Goal: Task Accomplishment & Management: Manage account settings

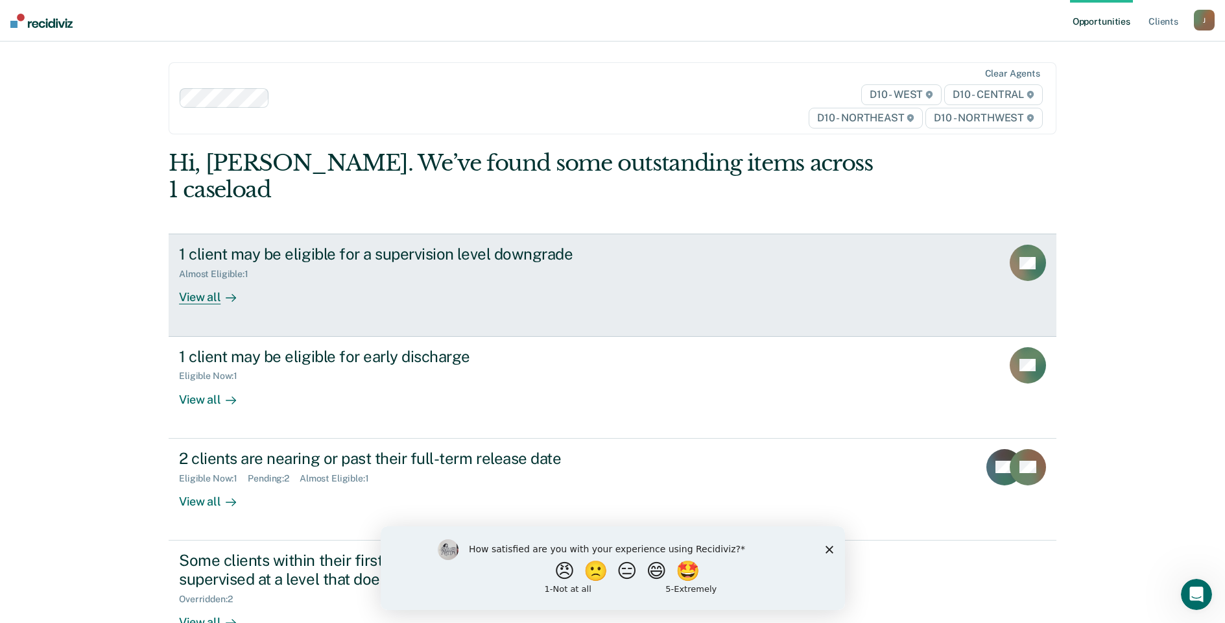
click at [197, 280] on div "View all" at bounding box center [215, 292] width 73 height 25
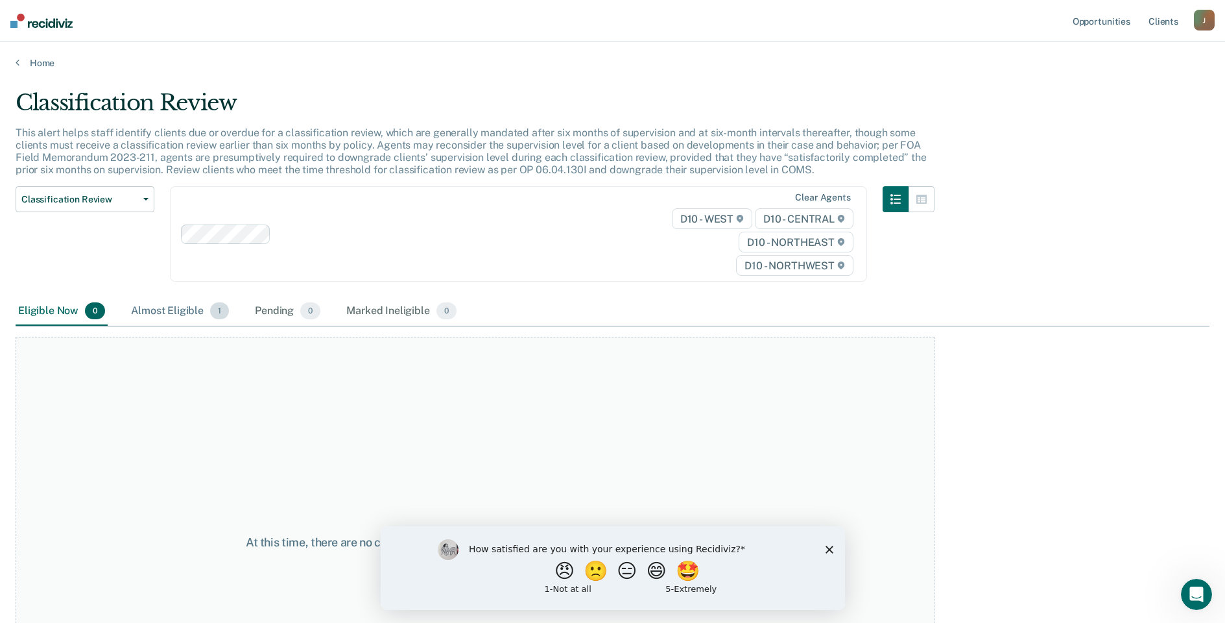
click at [170, 304] on div "Almost Eligible 1" at bounding box center [179, 311] width 103 height 29
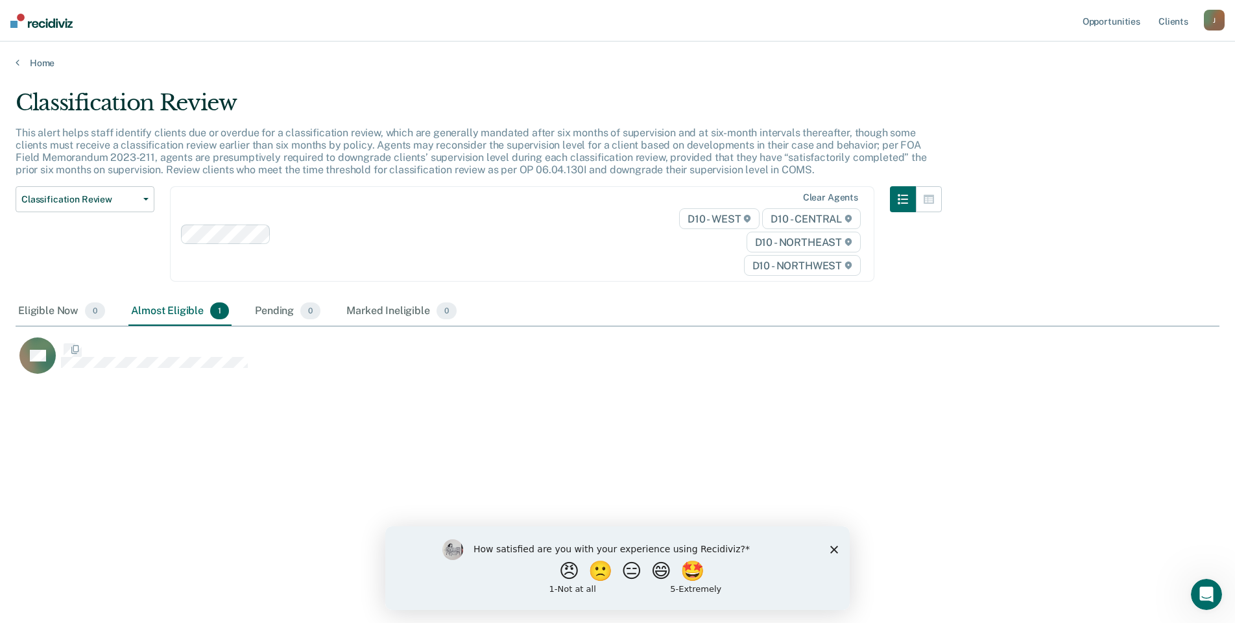
scroll to position [426, 1194]
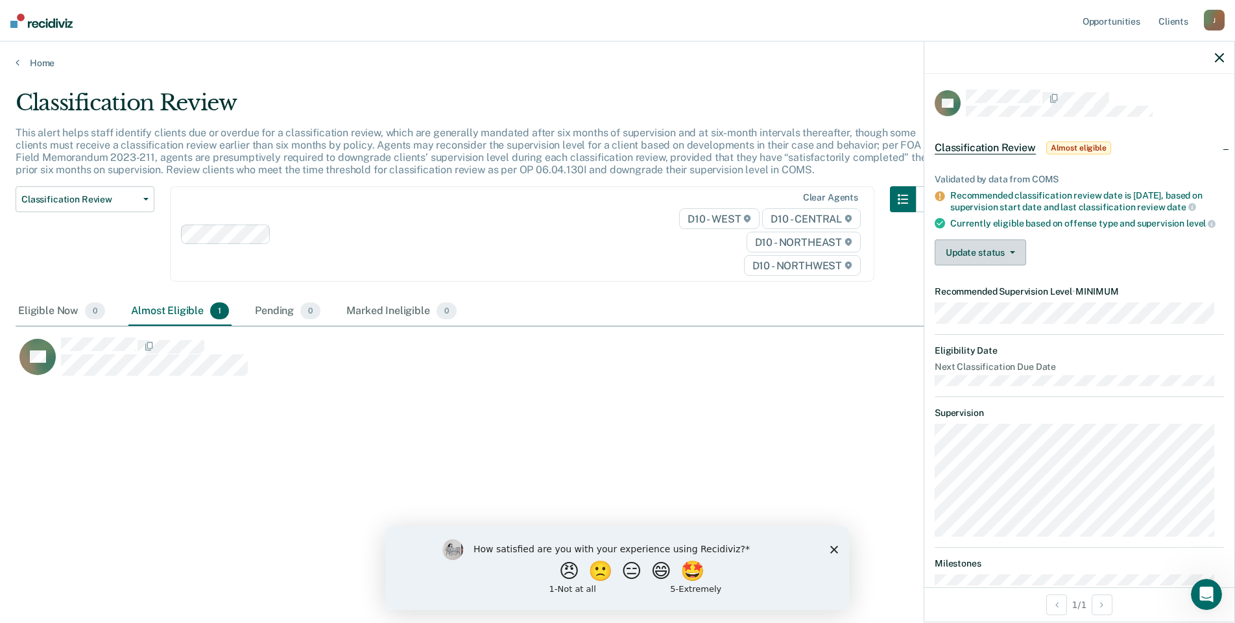
click at [1013, 265] on button "Update status" at bounding box center [980, 252] width 91 height 26
click at [975, 258] on button "Update status" at bounding box center [980, 252] width 91 height 26
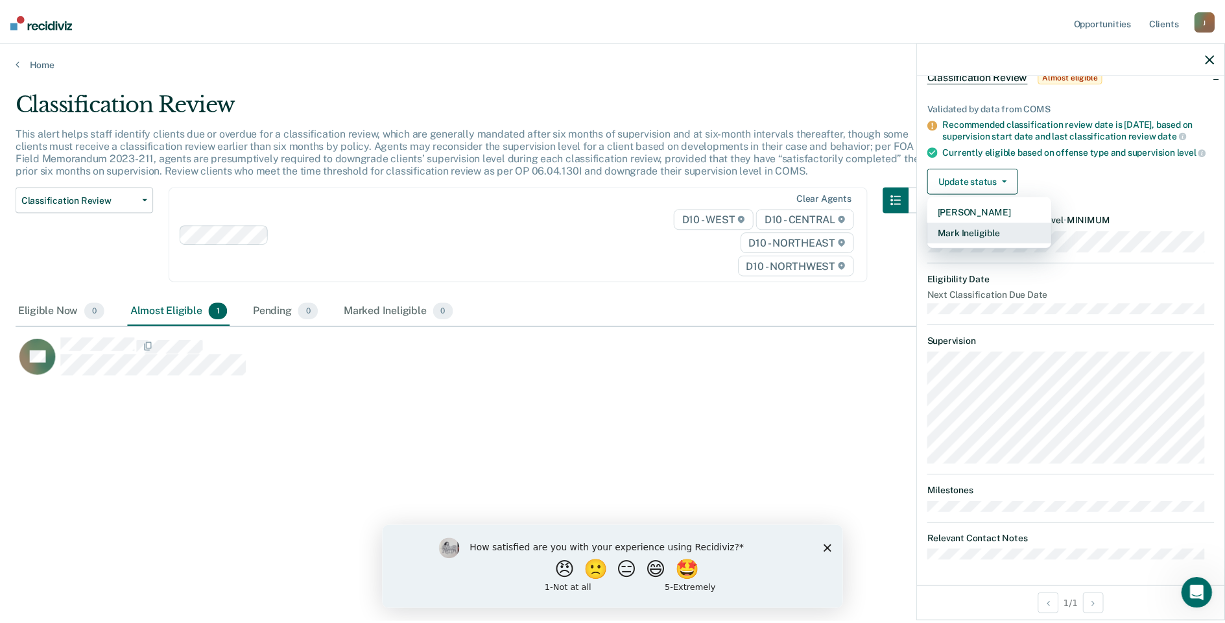
scroll to position [82, 0]
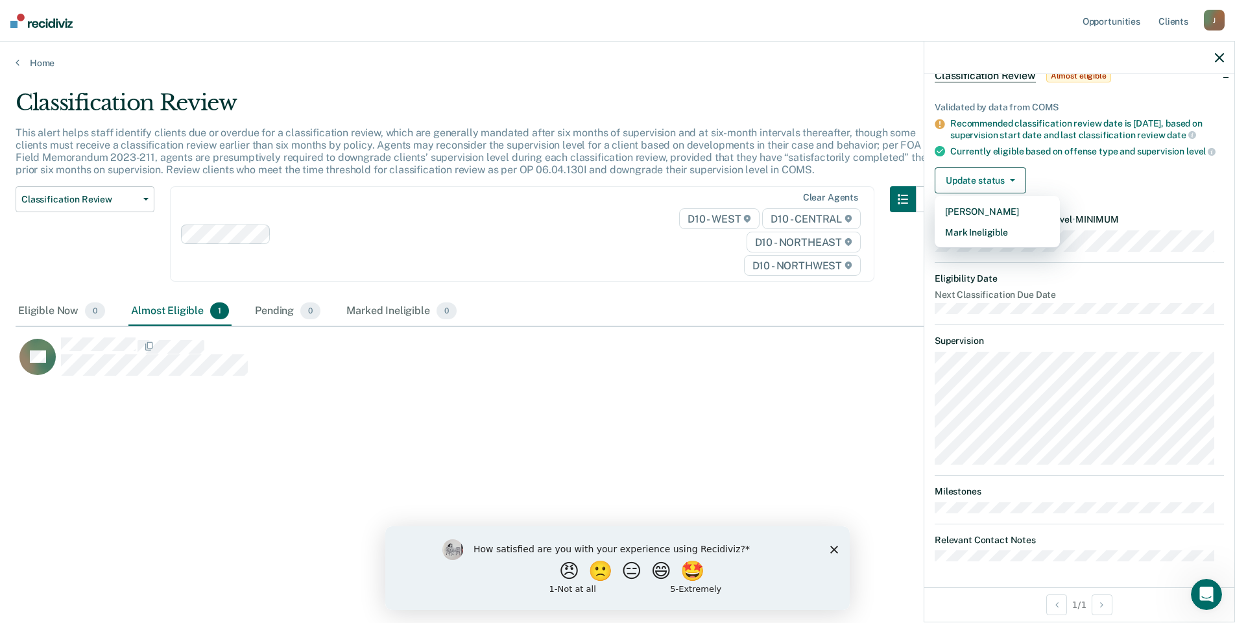
click at [1070, 168] on div "Update status [PERSON_NAME] Mark Ineligible" at bounding box center [1079, 180] width 289 height 26
click at [967, 145] on div "Currently eligible based on offense type and supervision level" at bounding box center [1087, 151] width 274 height 12
click at [831, 550] on icon "Close survey" at bounding box center [834, 549] width 8 height 8
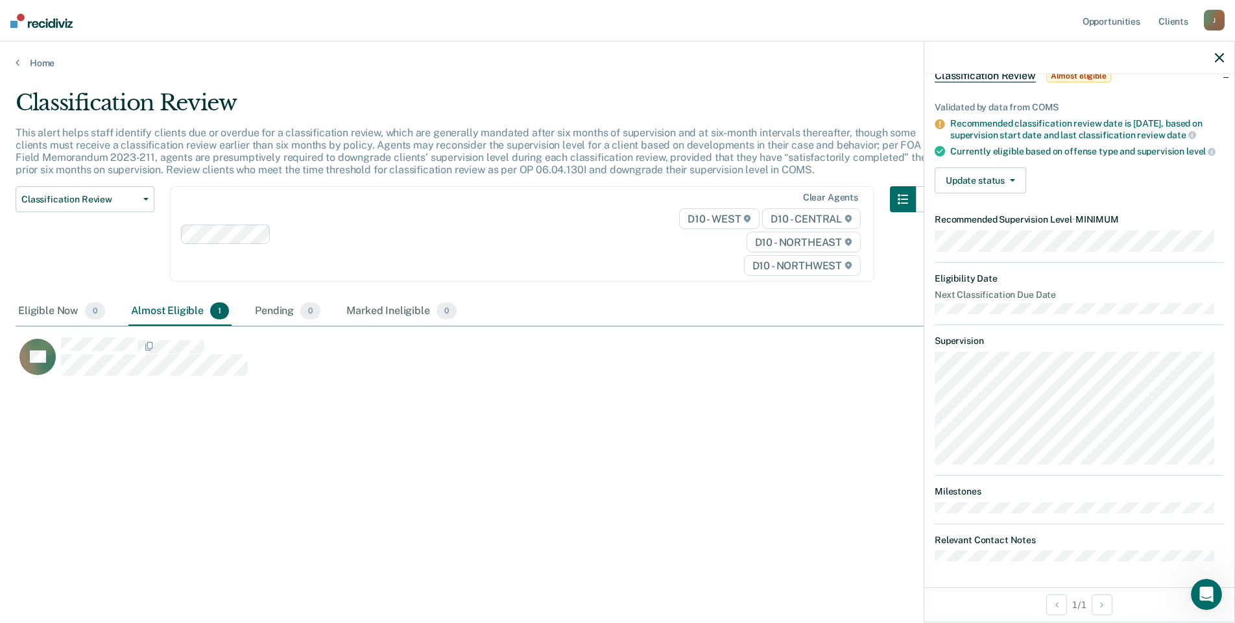
click at [1147, 192] on div "Update status [PERSON_NAME] Mark Ineligible" at bounding box center [1079, 180] width 289 height 26
click at [1219, 58] on icon "button" at bounding box center [1219, 57] width 9 height 9
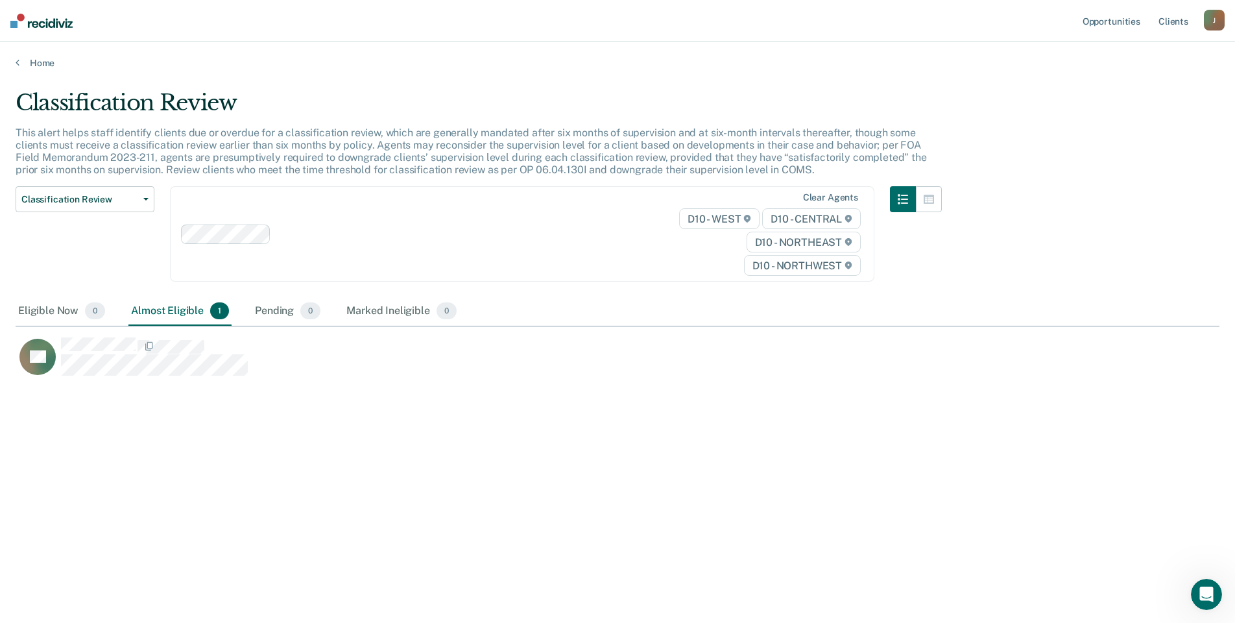
click at [1093, 207] on div "Classification Review This alert helps staff identify clients due or overdue fo…" at bounding box center [618, 307] width 1204 height 436
click at [67, 310] on div "Eligible Now 0" at bounding box center [62, 311] width 92 height 29
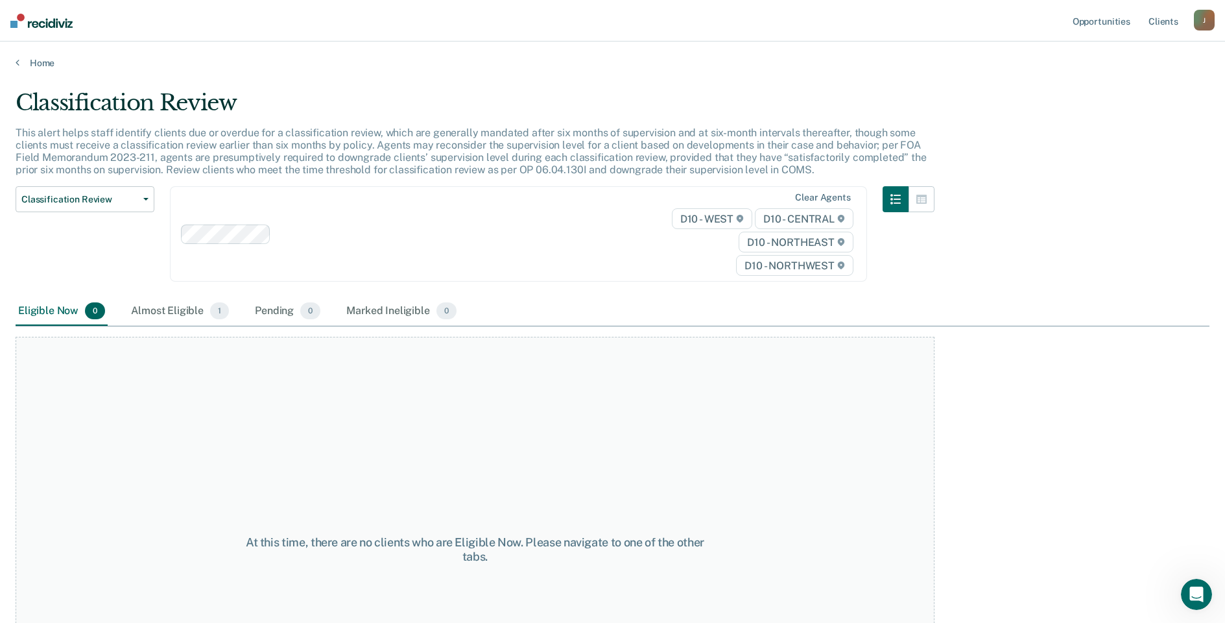
click at [121, 444] on div "At this time, there are no clients who are Eligible Now. Please navigate to one…" at bounding box center [475, 549] width 919 height 425
click at [435, 557] on div "At this time, there are no clients who are Eligible Now. Please navigate to one…" at bounding box center [475, 549] width 459 height 28
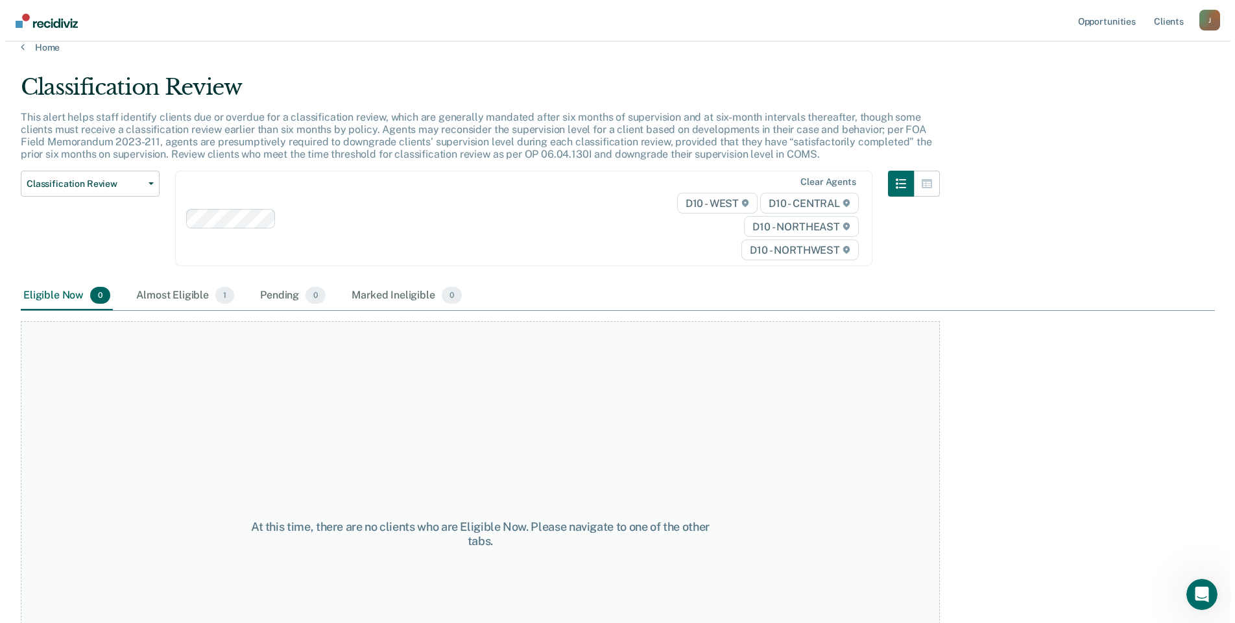
scroll to position [0, 0]
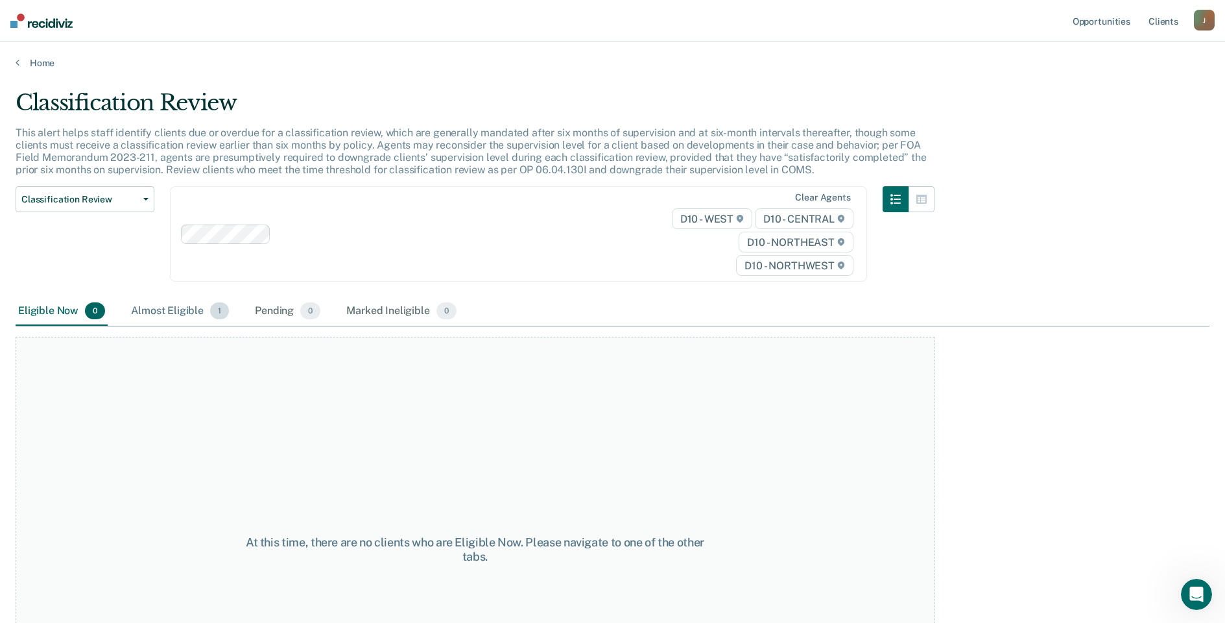
click at [158, 309] on div "Almost Eligible 1" at bounding box center [179, 311] width 103 height 29
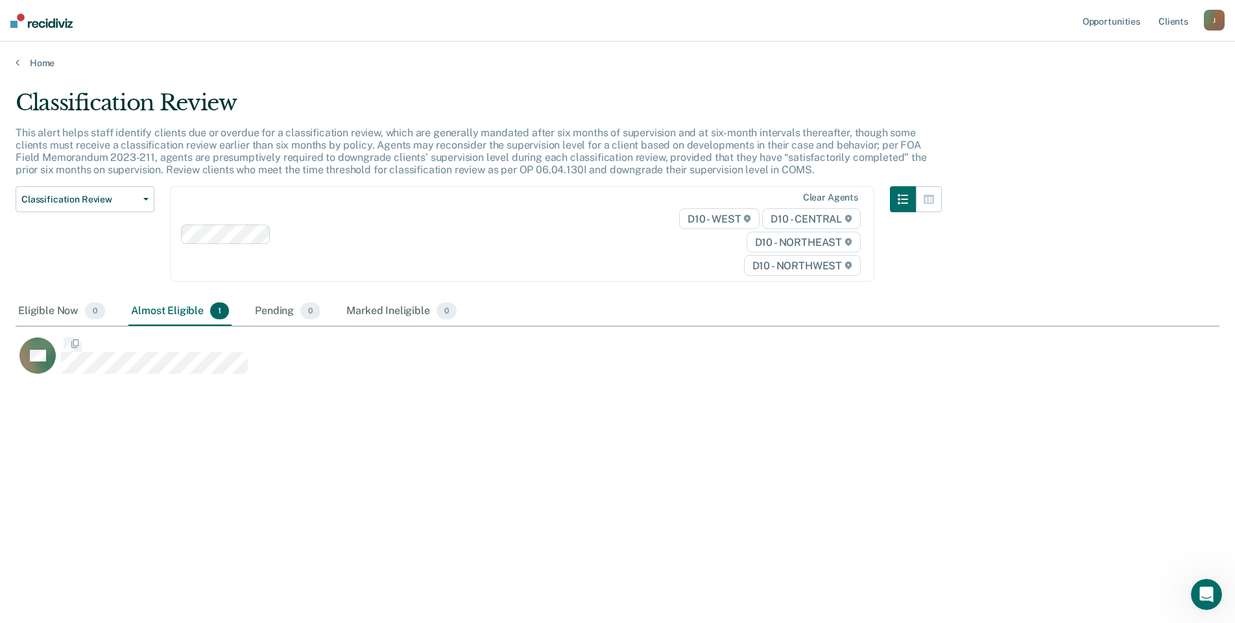
scroll to position [426, 1194]
click at [20, 62] on link "Home" at bounding box center [618, 63] width 1204 height 12
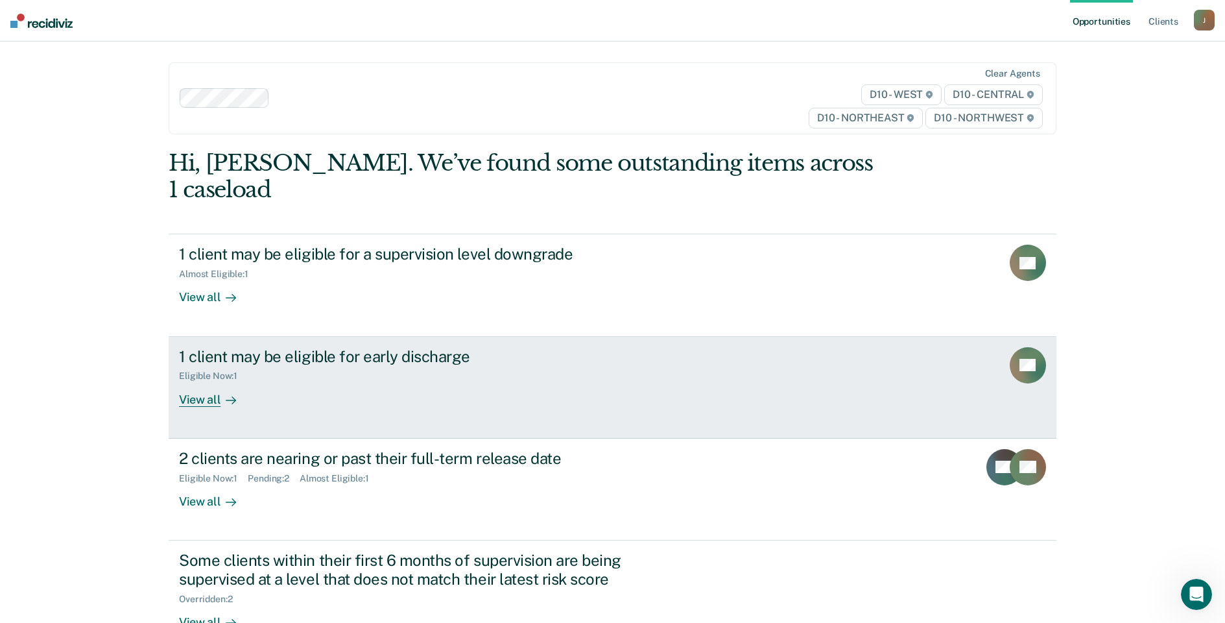
click at [290, 365] on div "Eligible Now : 1" at bounding box center [406, 373] width 455 height 16
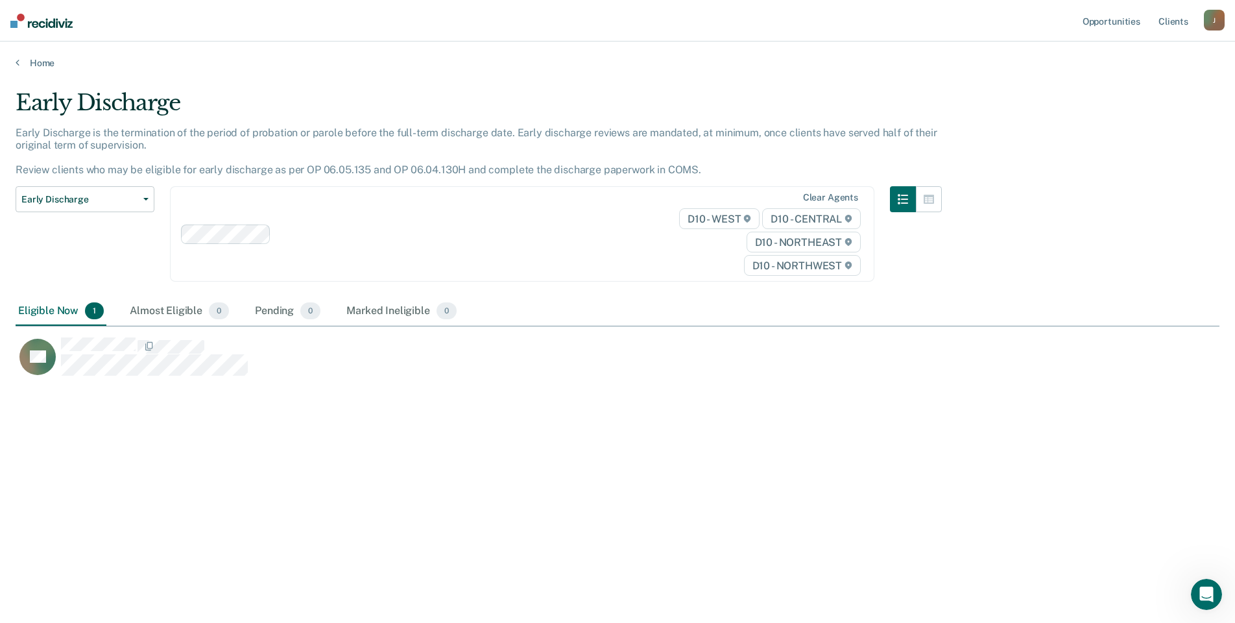
scroll to position [426, 1194]
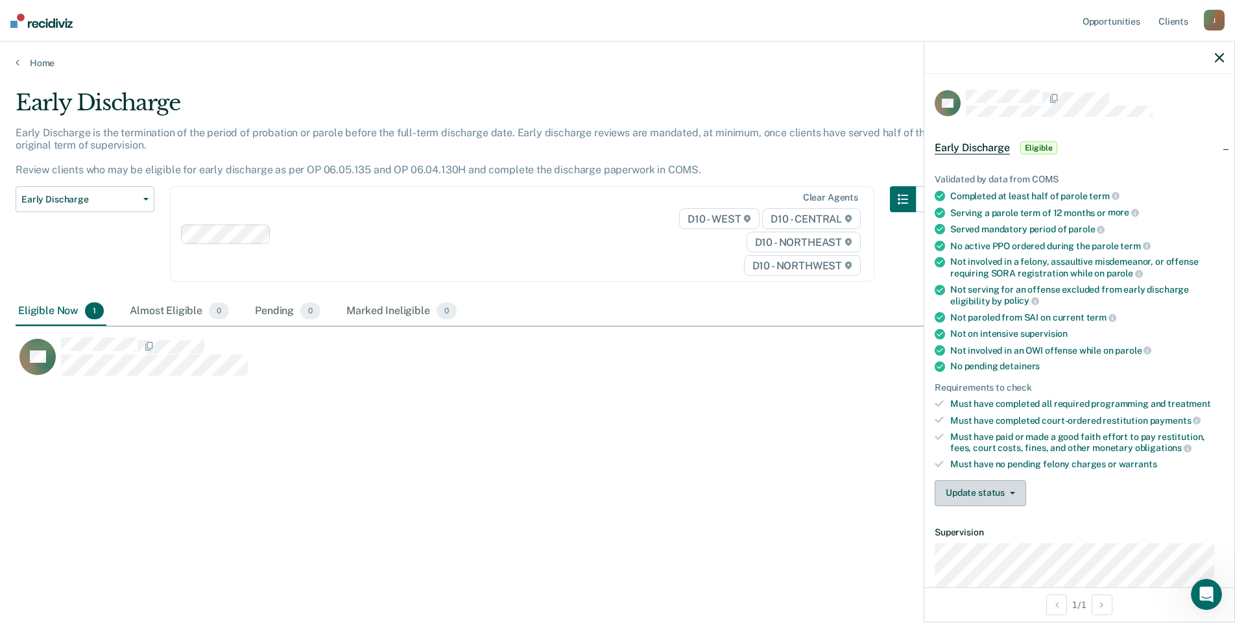
click at [999, 491] on button "Update status" at bounding box center [980, 493] width 91 height 26
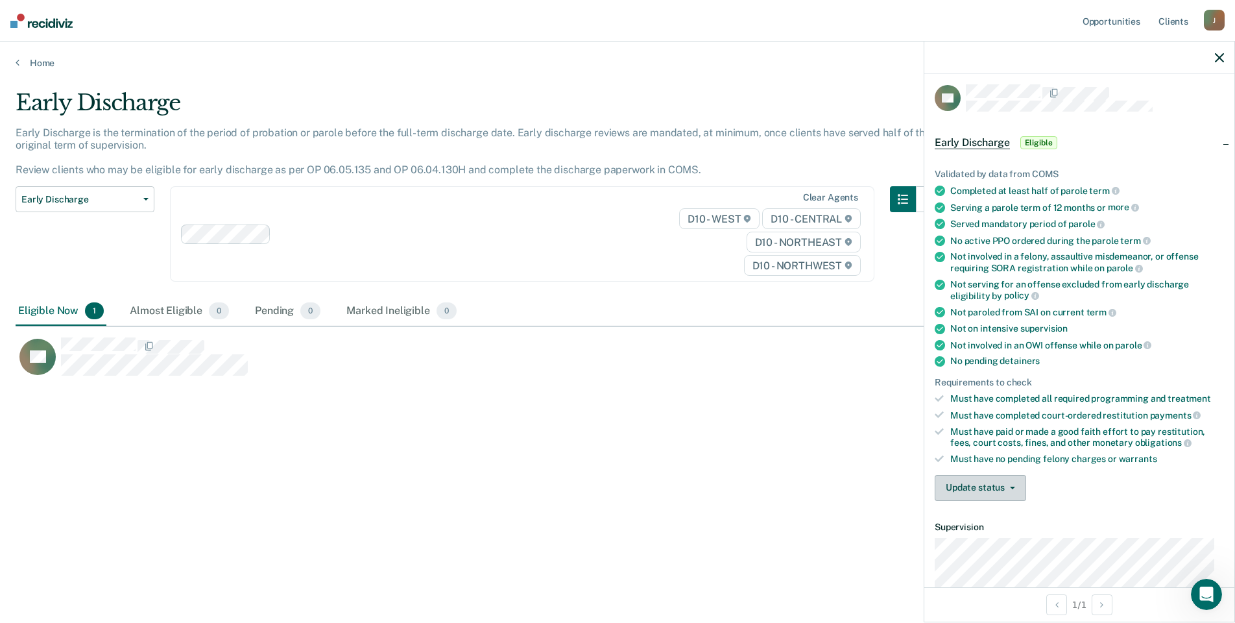
scroll to position [0, 0]
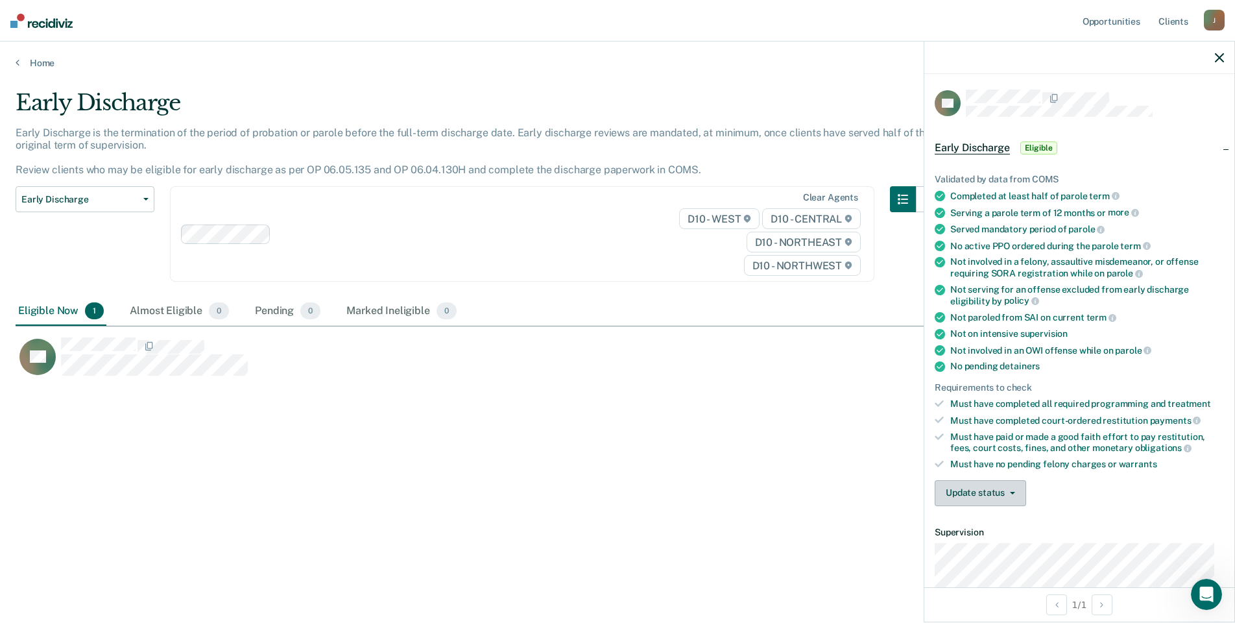
click at [1011, 488] on button "Update status" at bounding box center [980, 493] width 91 height 26
click at [29, 64] on link "Home" at bounding box center [618, 63] width 1204 height 12
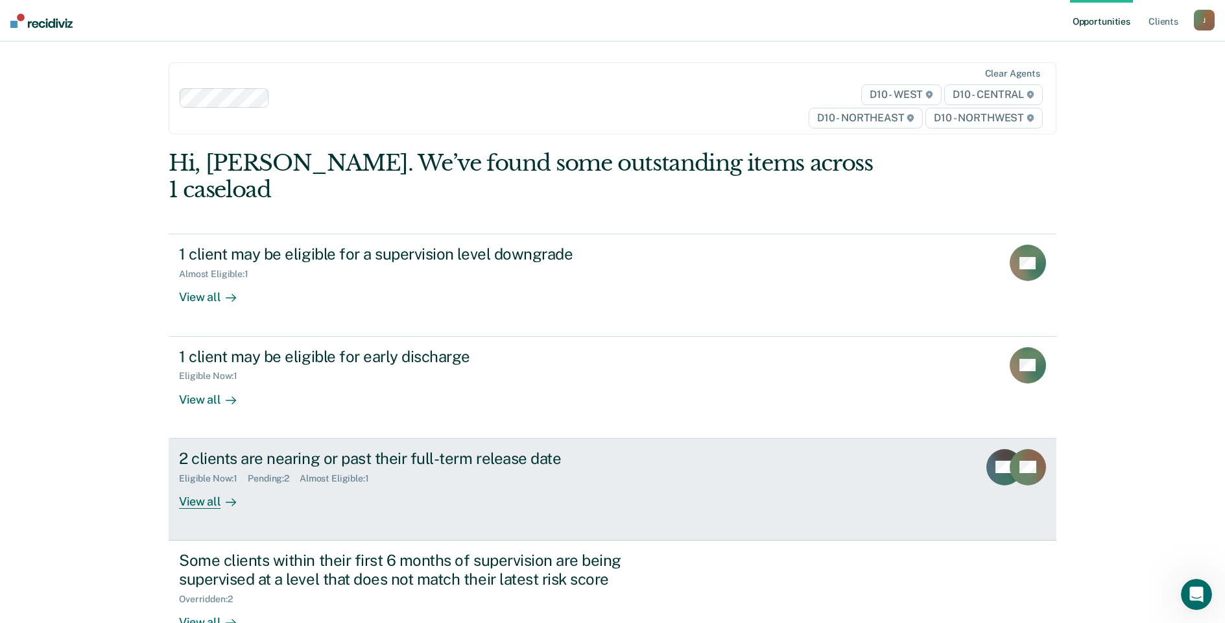
click at [202, 483] on div "View all" at bounding box center [215, 495] width 73 height 25
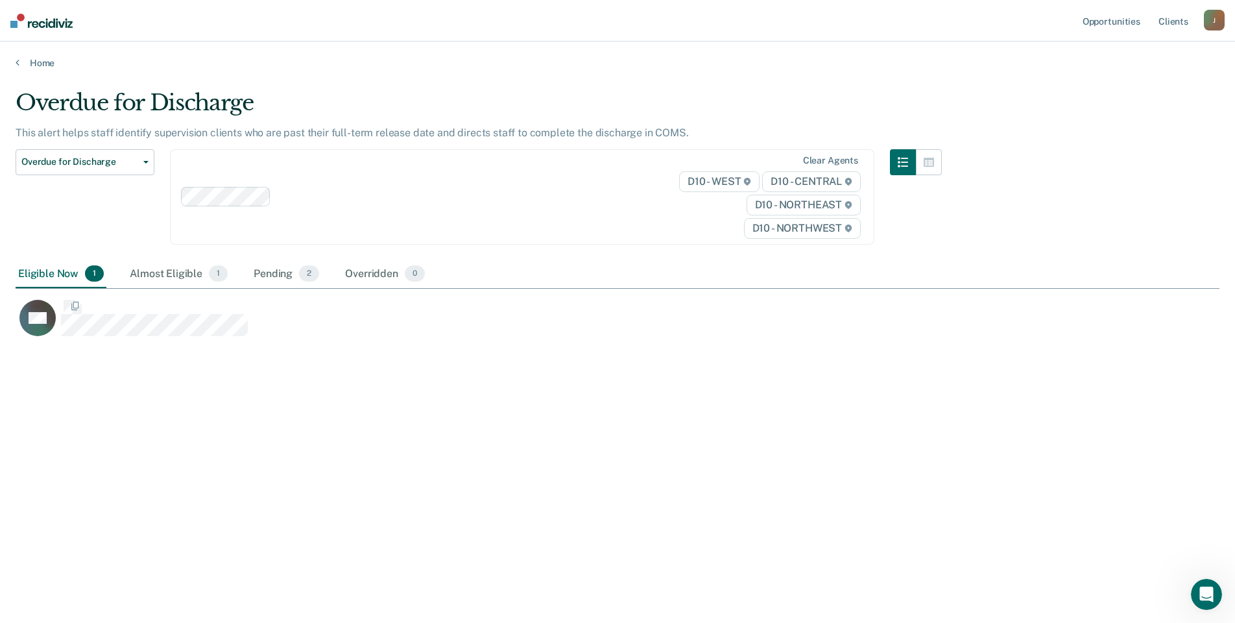
scroll to position [426, 1194]
